Goal: Task Accomplishment & Management: Use online tool/utility

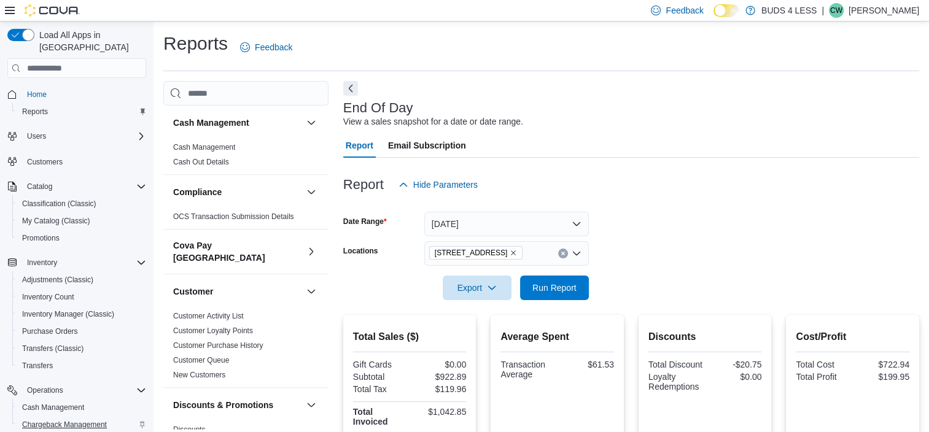
scroll to position [61, 0]
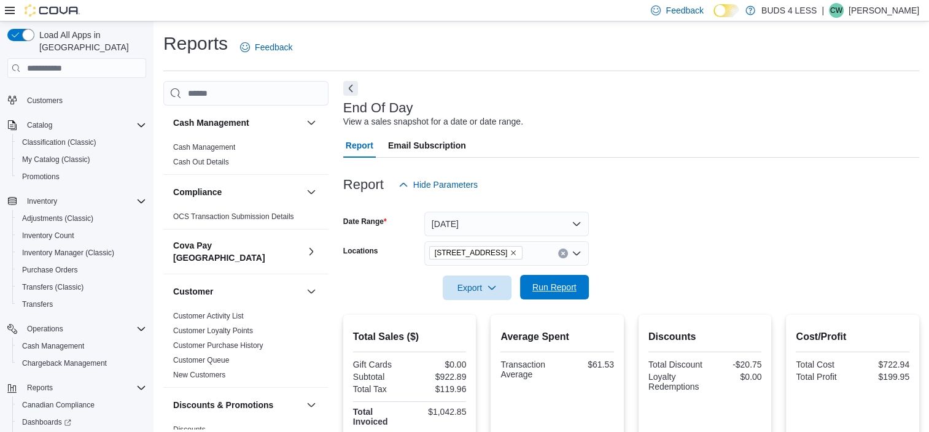
click at [535, 285] on span "Run Report" at bounding box center [554, 287] width 44 height 12
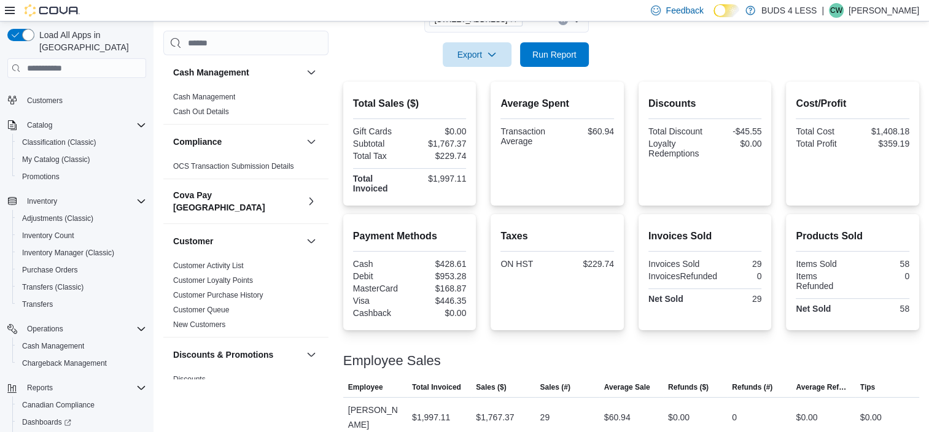
scroll to position [111, 0]
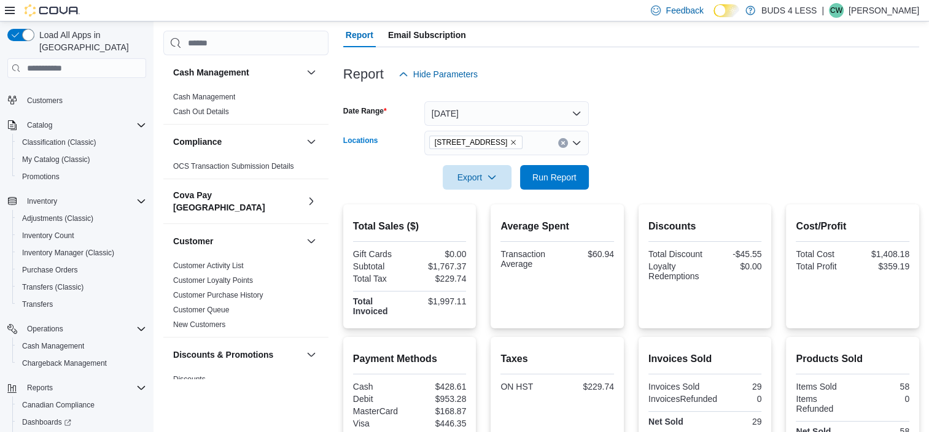
click at [562, 141] on icon "Clear input" at bounding box center [563, 143] width 5 height 5
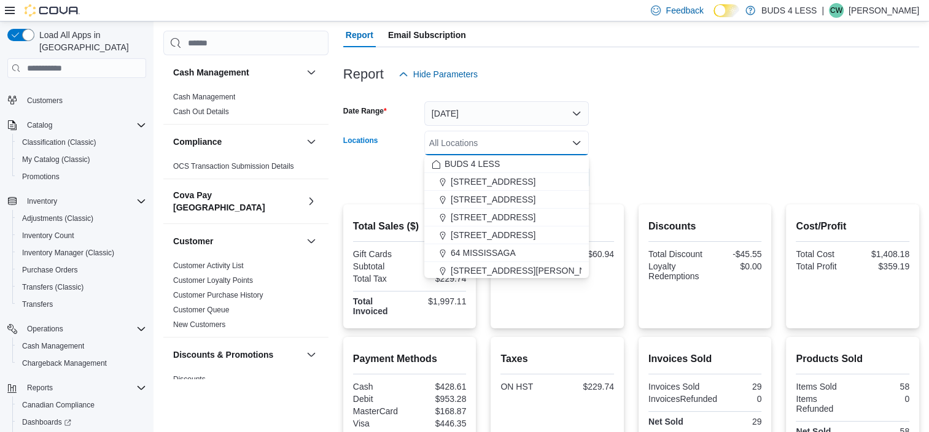
click at [749, 124] on form "Date Range Today Locations All Locations Combo box. Selected. Combo box input. …" at bounding box center [631, 138] width 576 height 103
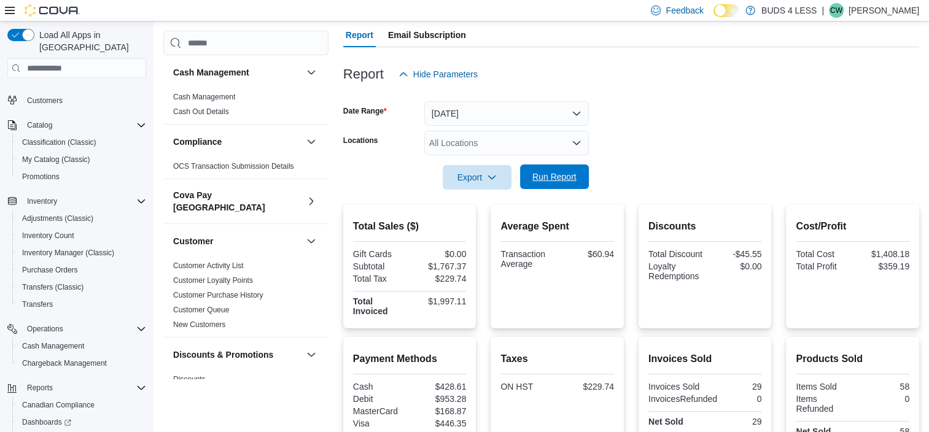
click at [561, 177] on span "Run Report" at bounding box center [554, 177] width 44 height 12
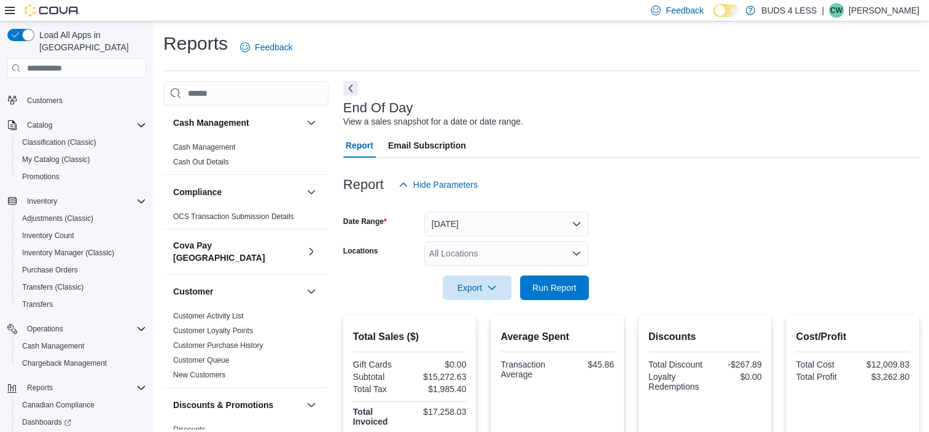
click at [575, 256] on icon "Open list of options" at bounding box center [577, 254] width 10 height 10
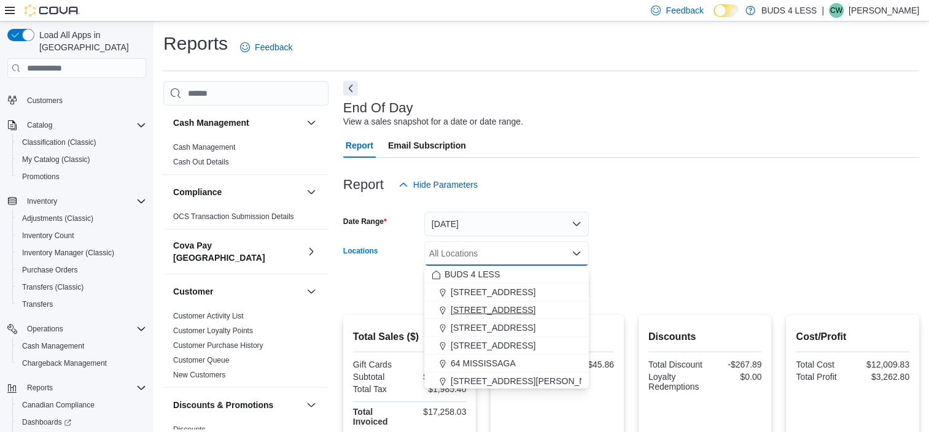
click at [477, 306] on span "[STREET_ADDRESS]" at bounding box center [493, 310] width 85 height 12
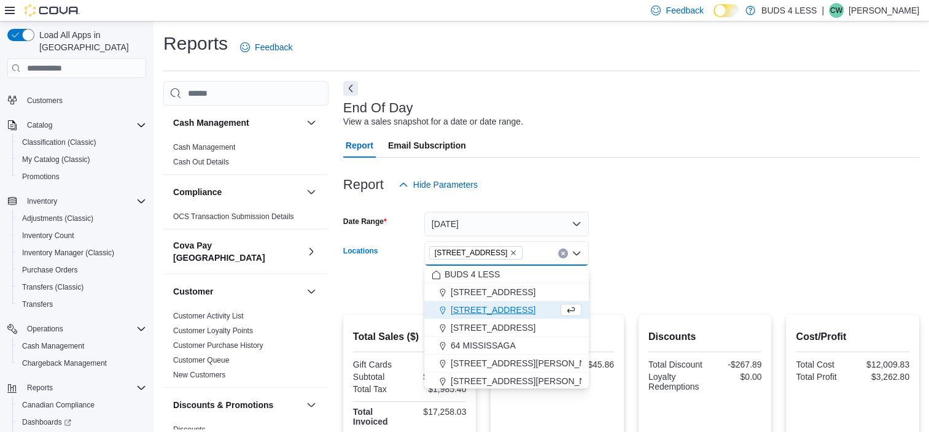
click at [729, 249] on form "Date Range Today Locations 2125 16th St E., Unit H3 Combo box. Selected. 2125 1…" at bounding box center [631, 248] width 576 height 103
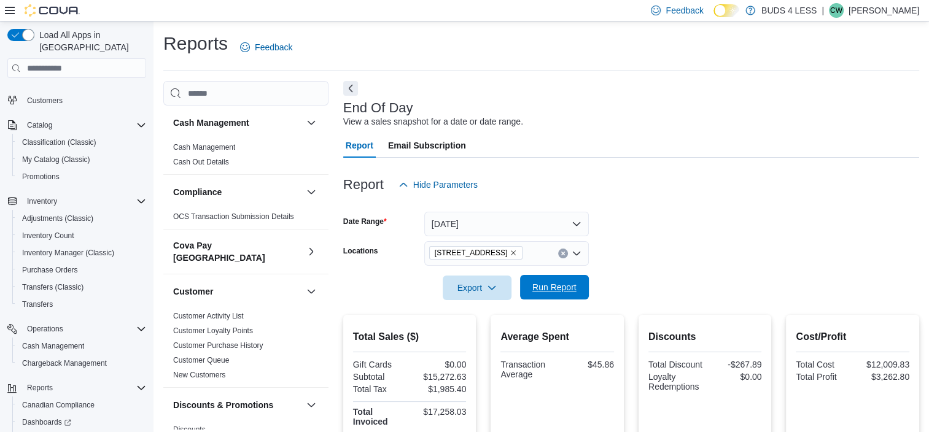
click at [558, 287] on span "Run Report" at bounding box center [554, 287] width 44 height 12
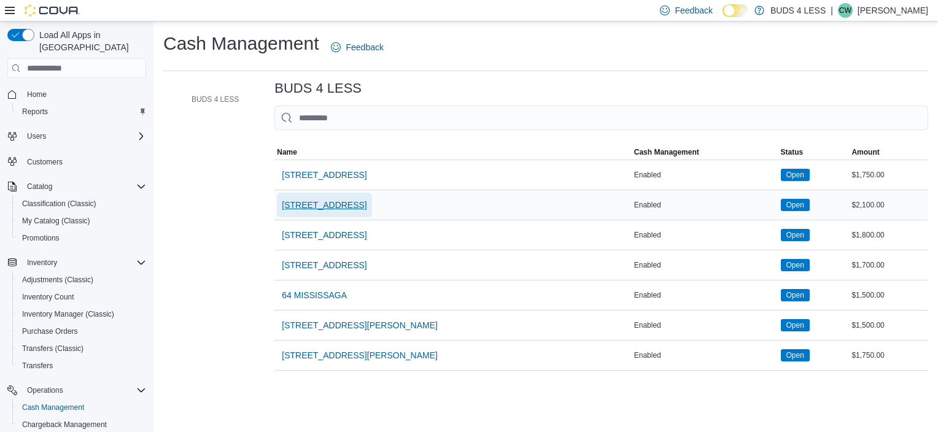
click at [324, 203] on span "[STREET_ADDRESS]" at bounding box center [324, 205] width 85 height 12
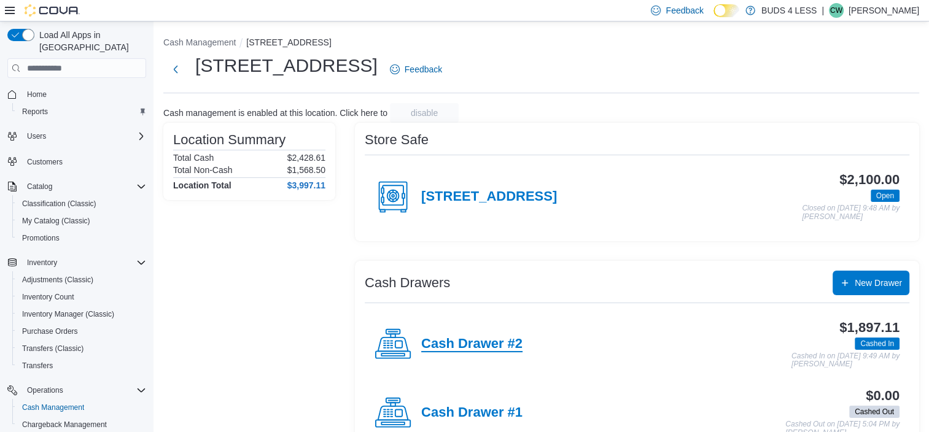
click at [494, 345] on h4 "Cash Drawer #2" at bounding box center [471, 344] width 101 height 16
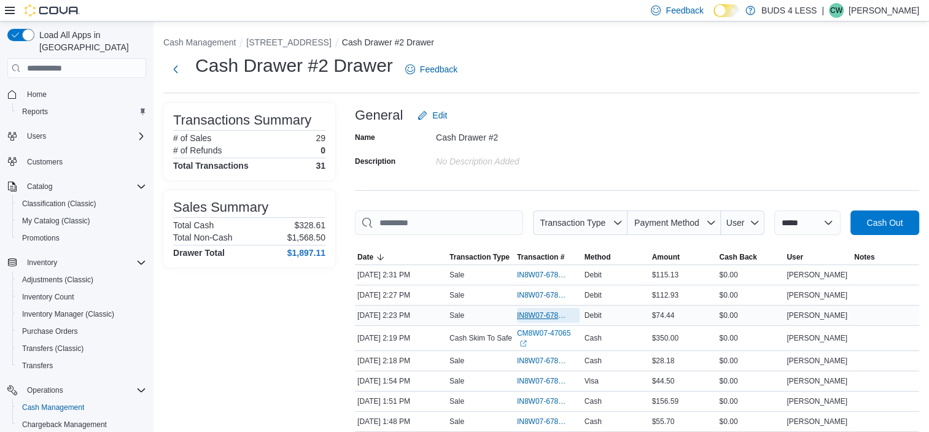
click at [538, 314] on span "IN8W07-678620" at bounding box center [542, 316] width 50 height 10
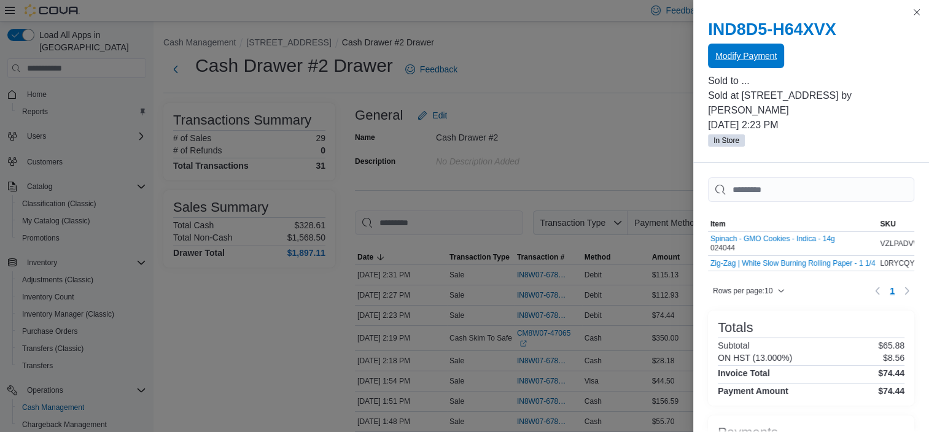
click at [742, 59] on span "Modify Payment" at bounding box center [745, 56] width 61 height 12
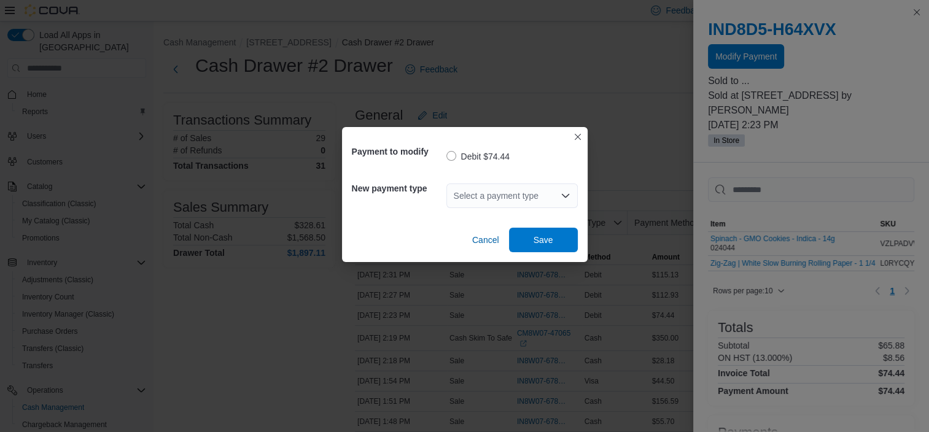
click at [513, 199] on div "Select a payment type" at bounding box center [511, 196] width 131 height 25
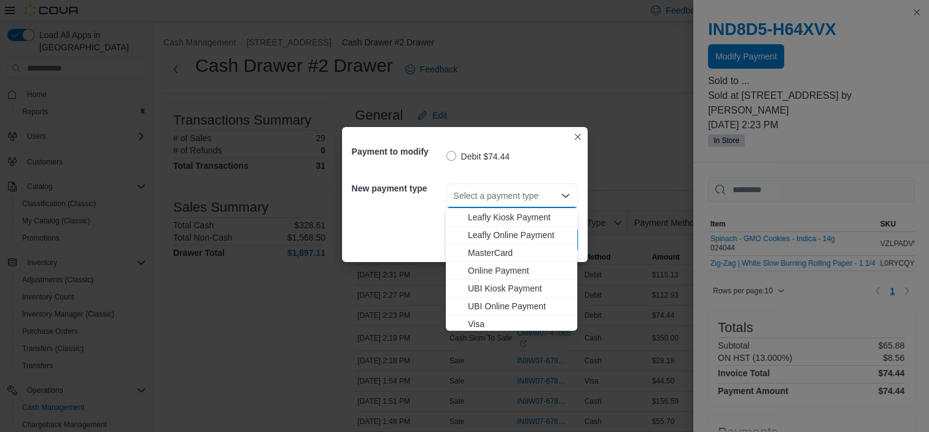
scroll to position [162, 0]
click at [496, 246] on span "MasterCard" at bounding box center [519, 250] width 102 height 12
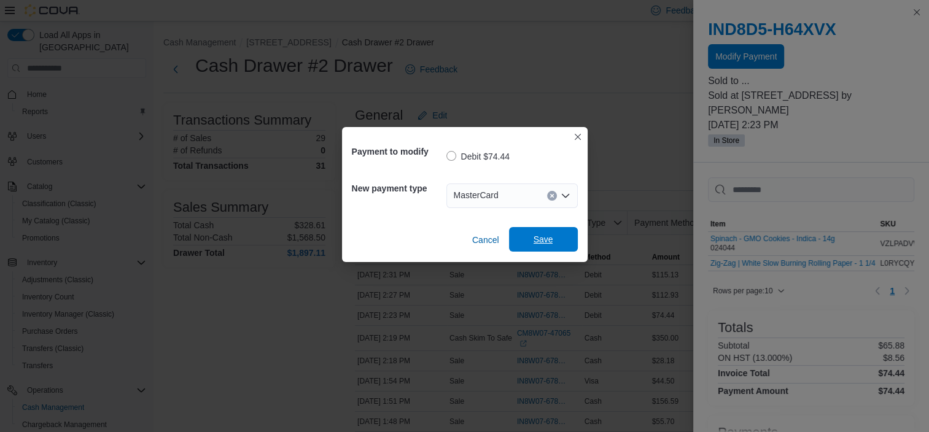
click at [540, 235] on span "Save" at bounding box center [544, 239] width 20 height 12
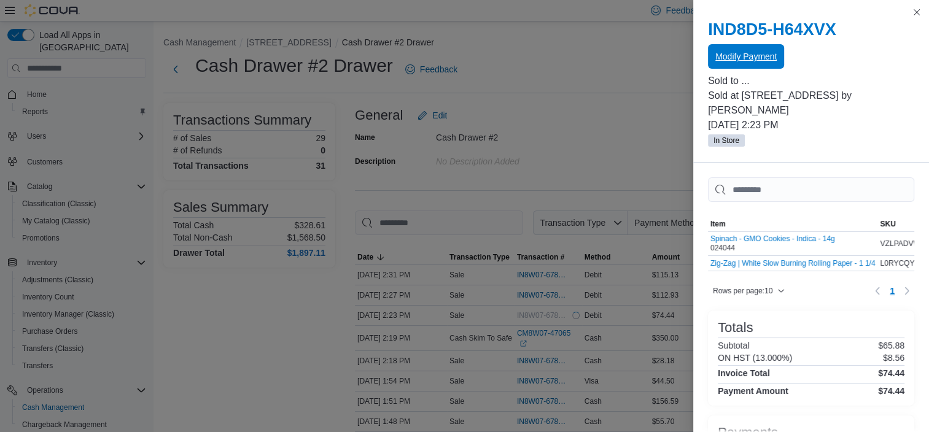
scroll to position [0, 0]
click at [919, 12] on button "Close this dialog" at bounding box center [916, 11] width 15 height 15
